Goal: Find specific page/section: Find specific page/section

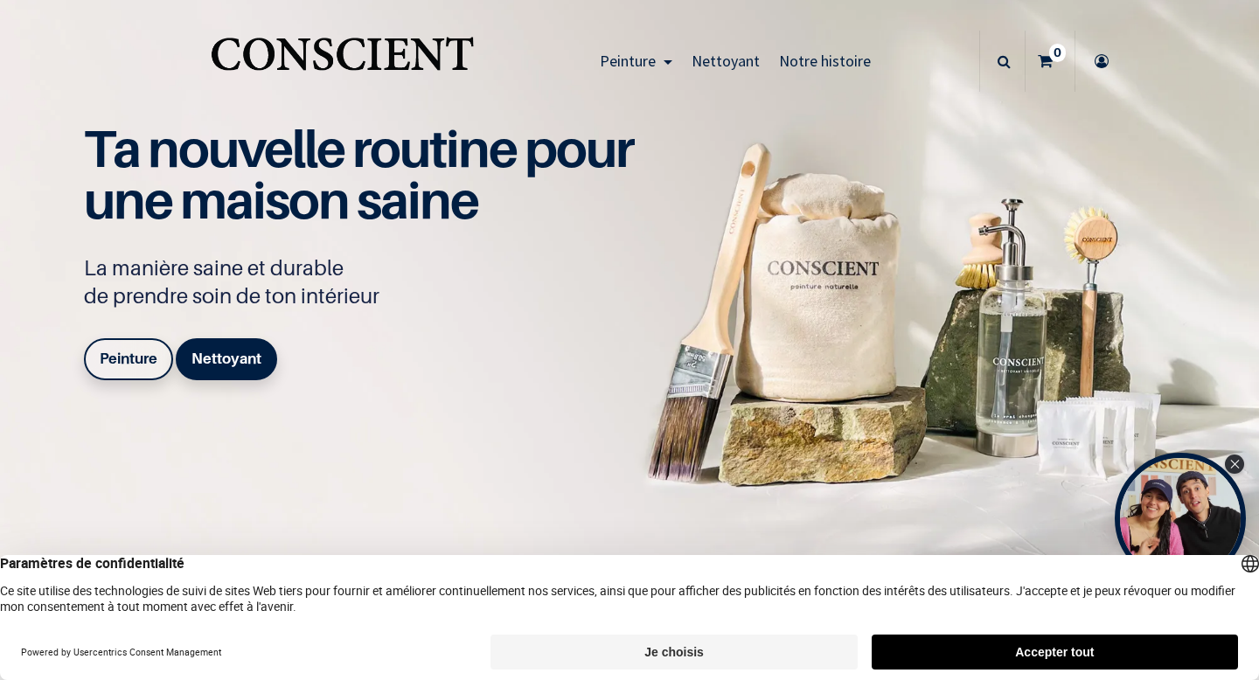
scroll to position [17, 0]
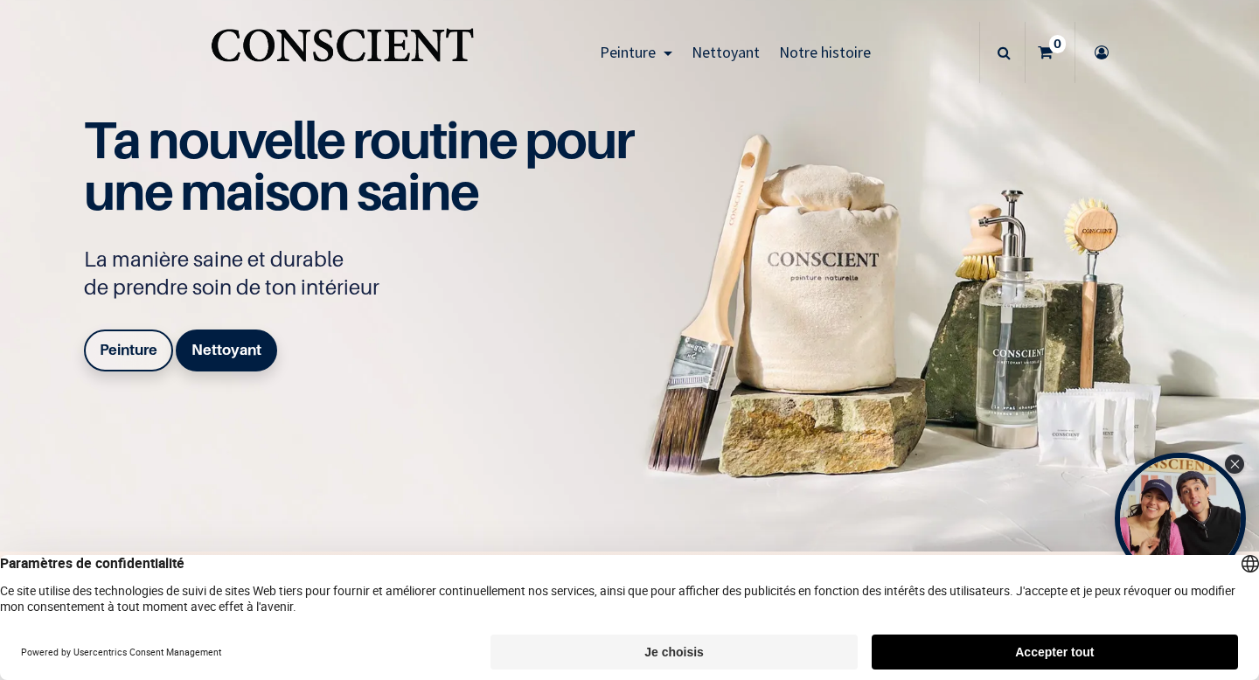
click at [618, 583] on button "Je choisis" at bounding box center [673, 652] width 366 height 35
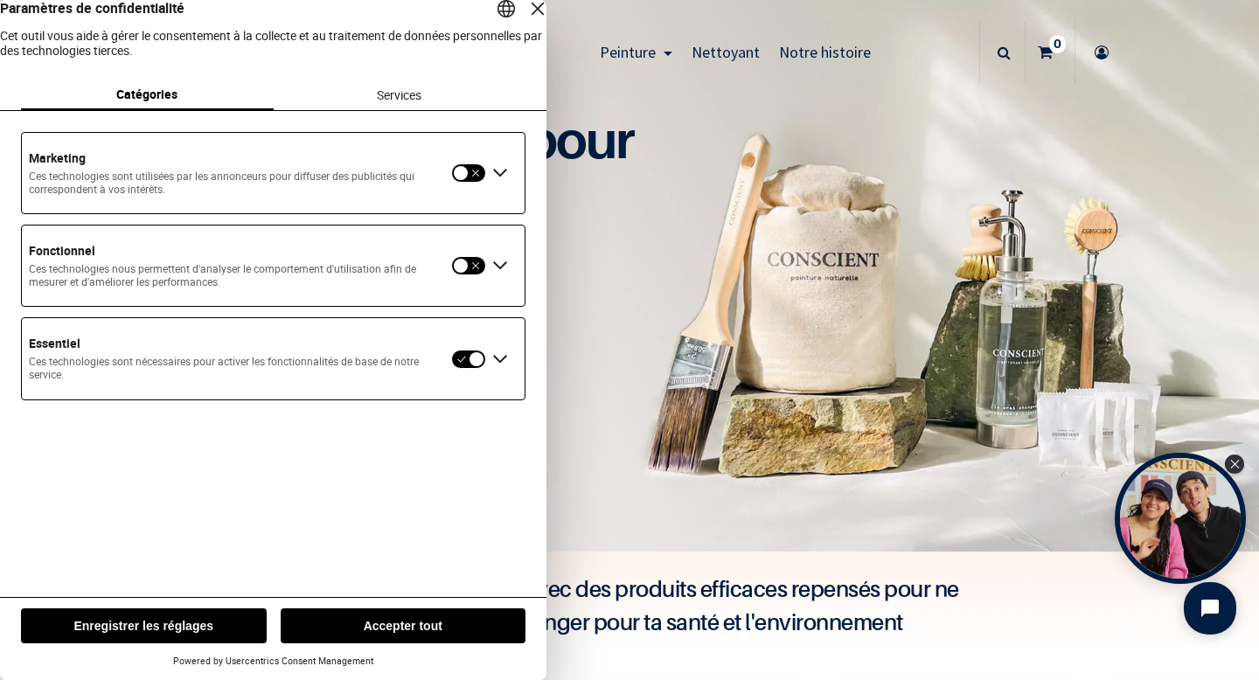
click at [200, 583] on button "Enregistrer les réglages" at bounding box center [144, 625] width 246 height 35
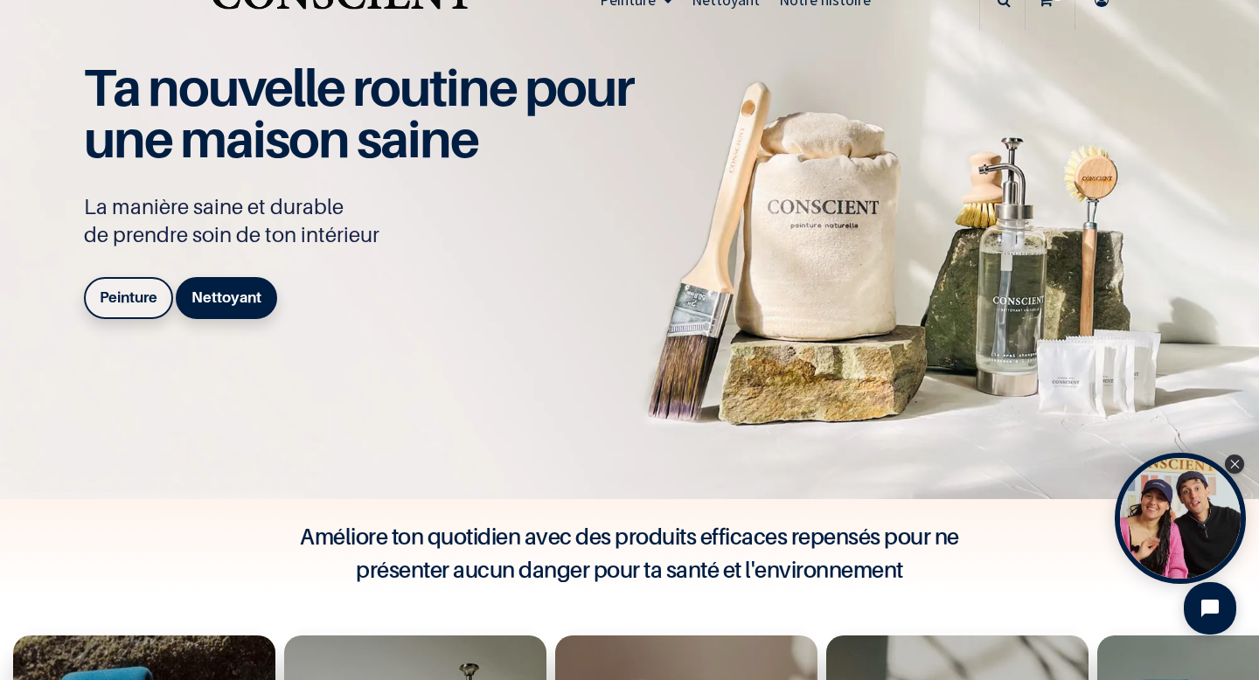
scroll to position [70, 0]
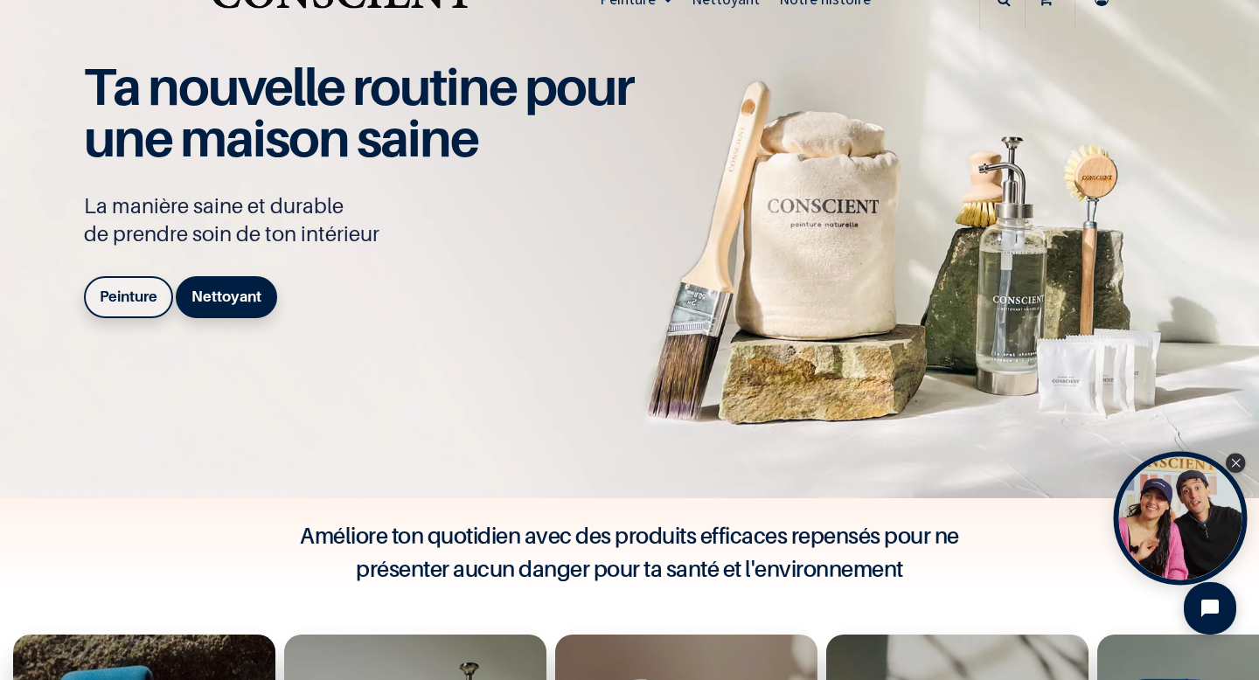
click at [618, 517] on div "Open Tolstoy widget" at bounding box center [1181, 519] width 134 height 134
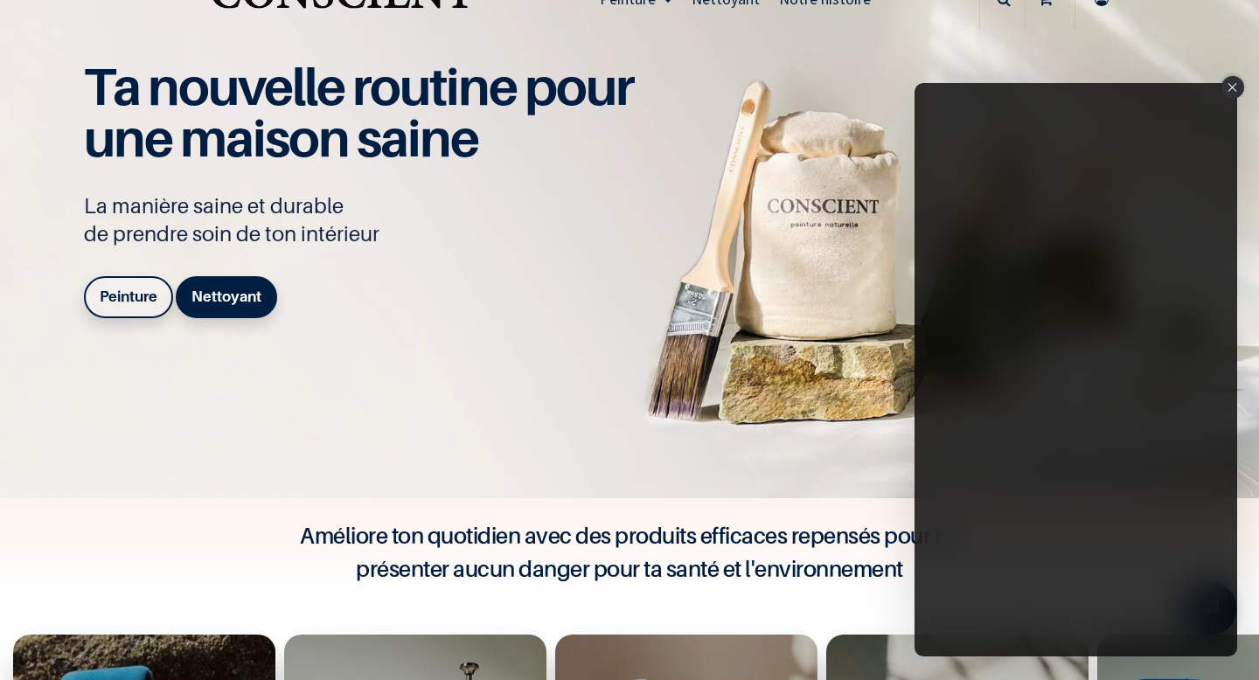
click at [618, 92] on div "Close" at bounding box center [1232, 87] width 23 height 23
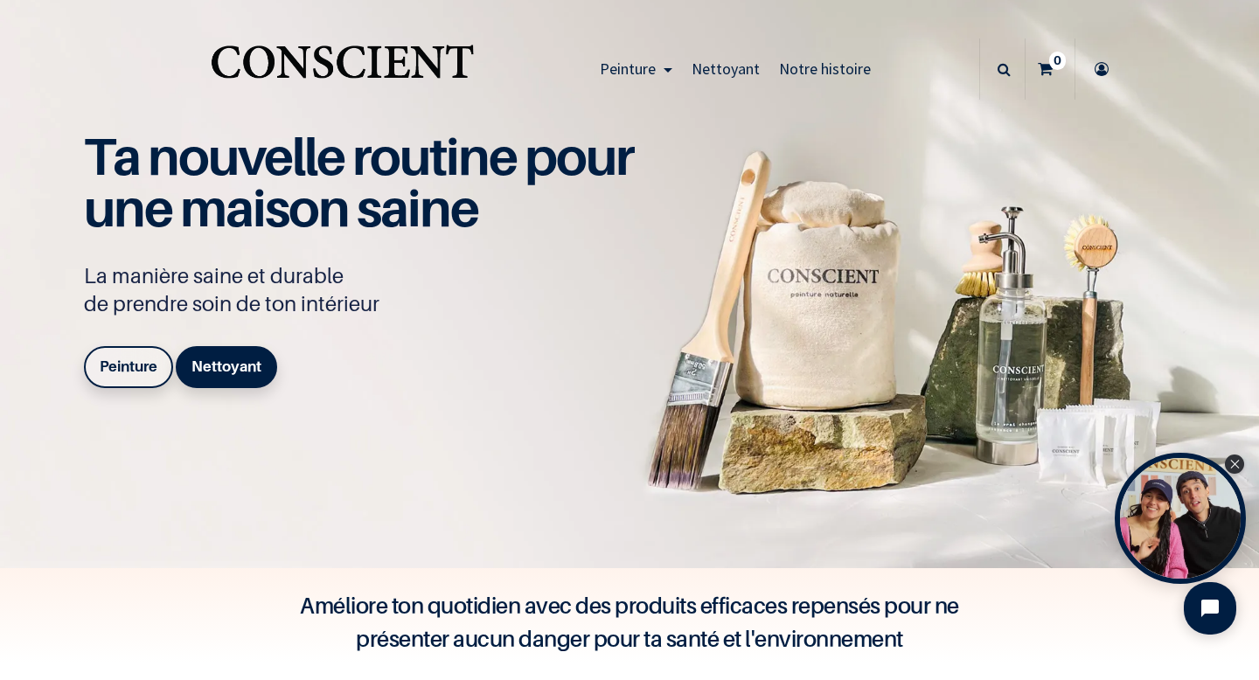
click at [618, 72] on span "Nettoyant" at bounding box center [725, 69] width 68 height 20
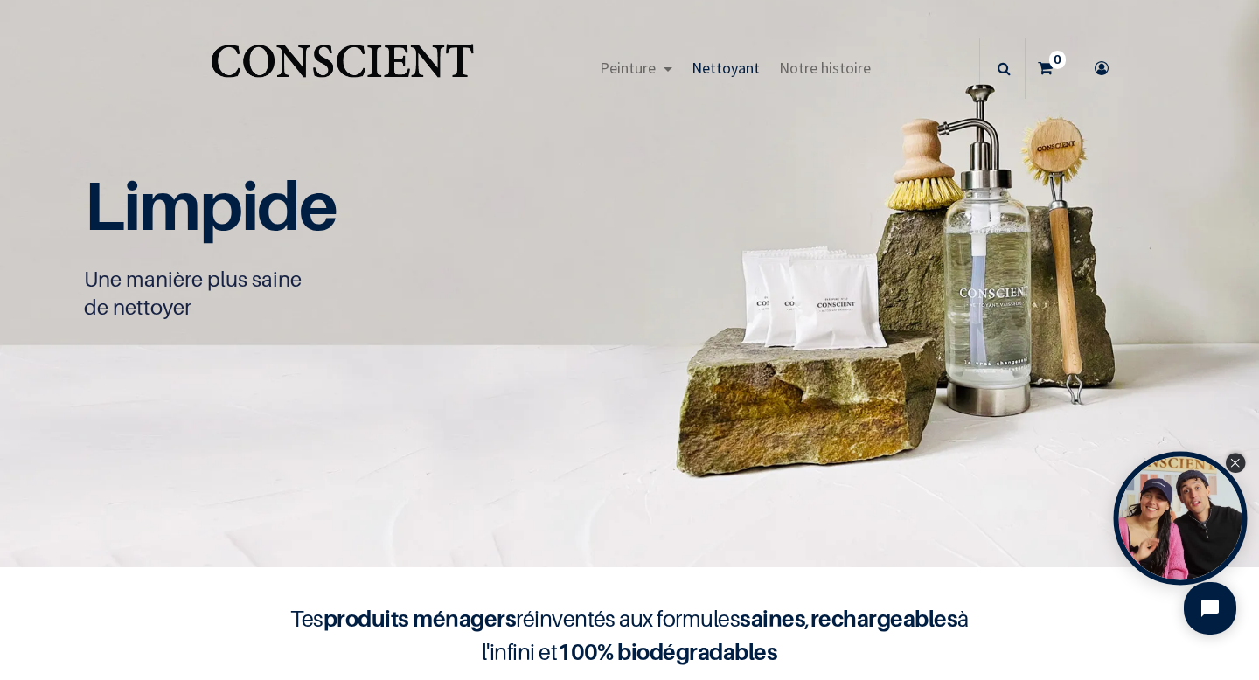
click at [1237, 465] on icon "Close Tolstoy widget" at bounding box center [1235, 463] width 9 height 9
